Goal: Information Seeking & Learning: Learn about a topic

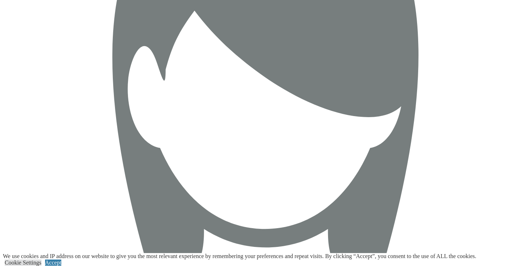
scroll to position [1441, 0]
